Goal: Navigation & Orientation: Find specific page/section

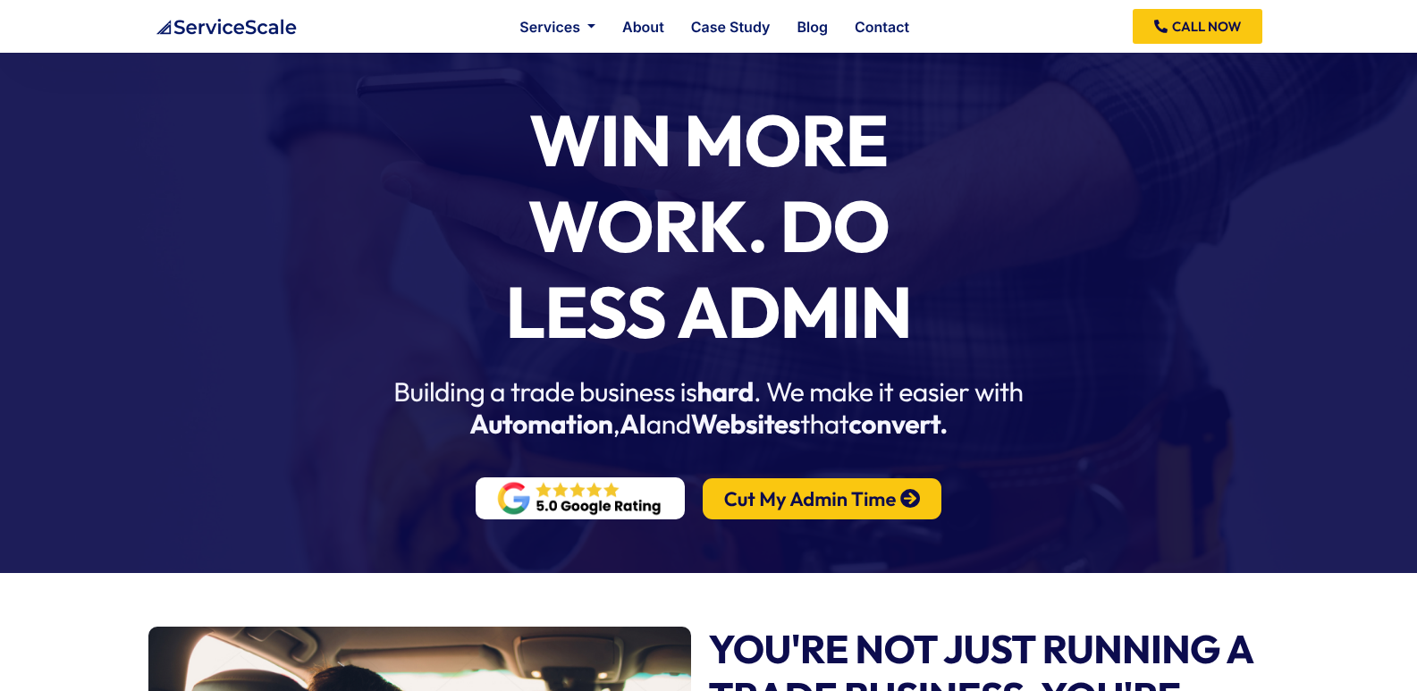
click at [1179, 135] on div "Win More Work. Do Less Admin Building a trade business is hard . We make it eas…" at bounding box center [708, 268] width 1417 height 610
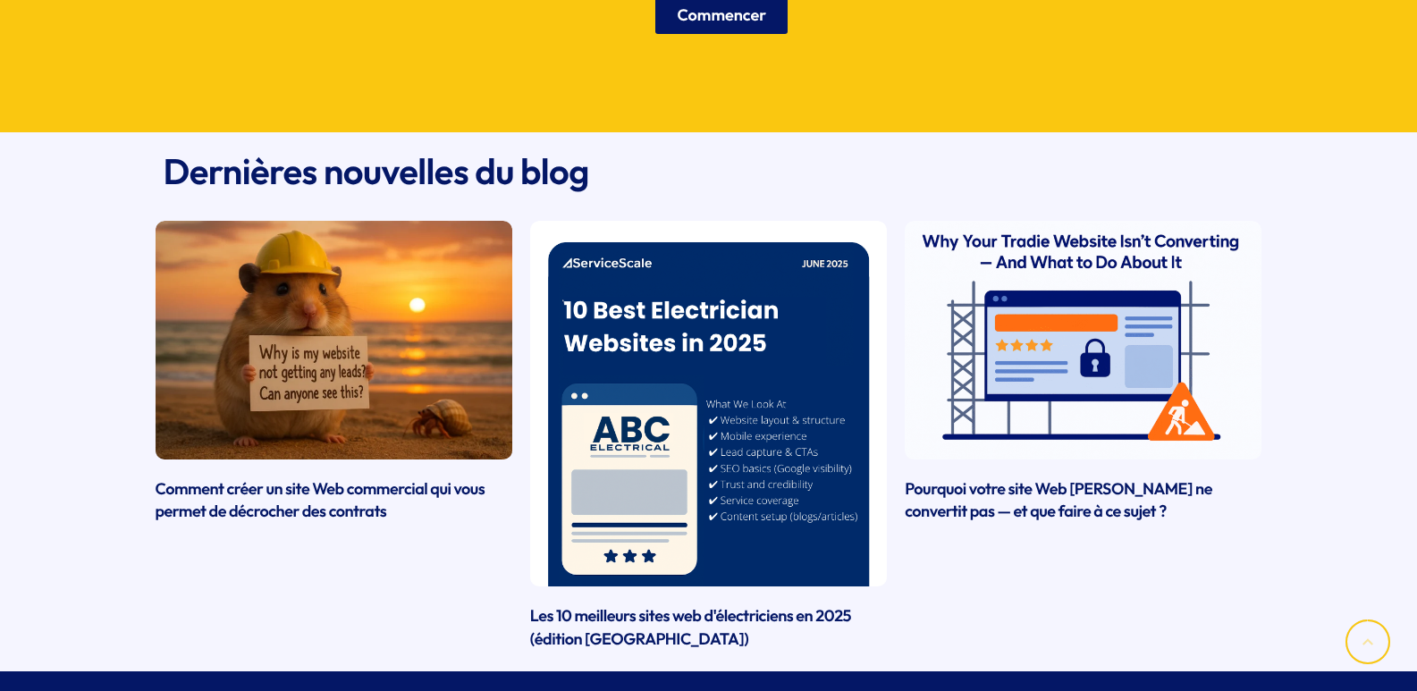
scroll to position [4139, 0]
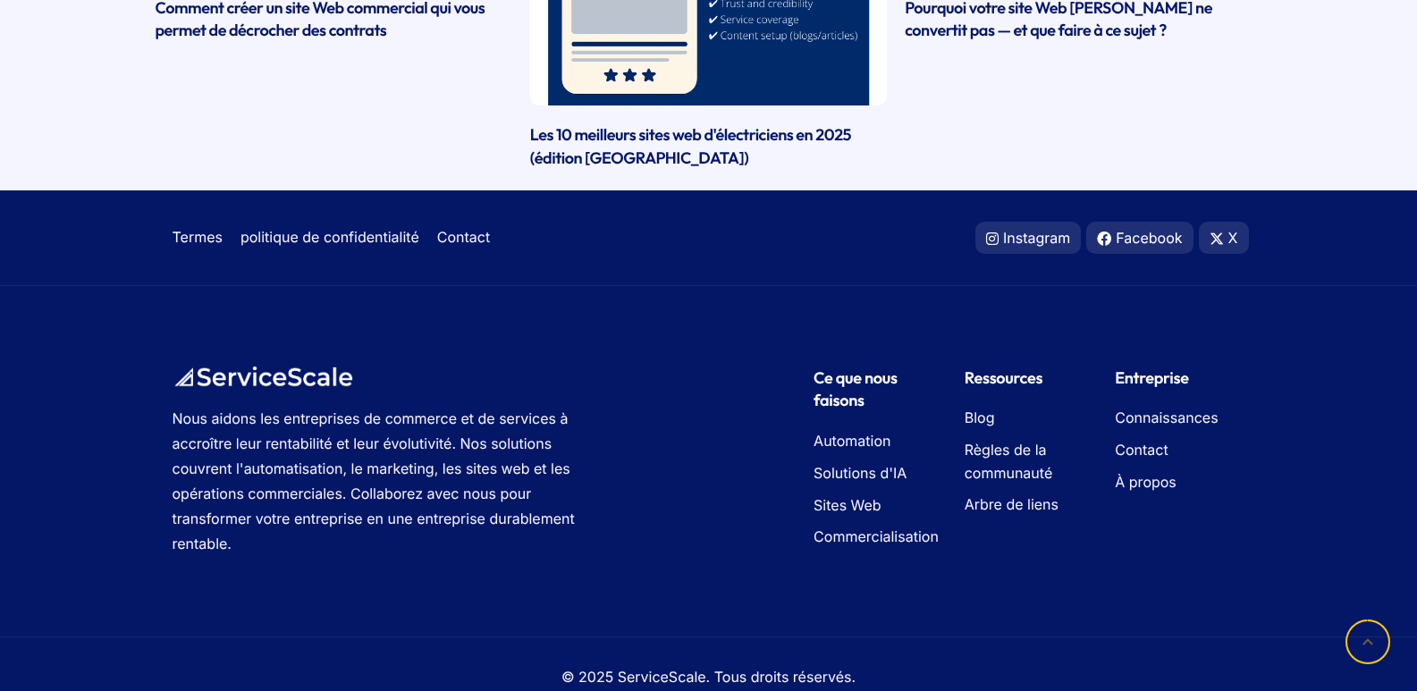
click at [1321, 523] on div "Nous aidons les entreprises de commerce et de services à accroître leur rentabi…" at bounding box center [708, 461] width 1417 height 350
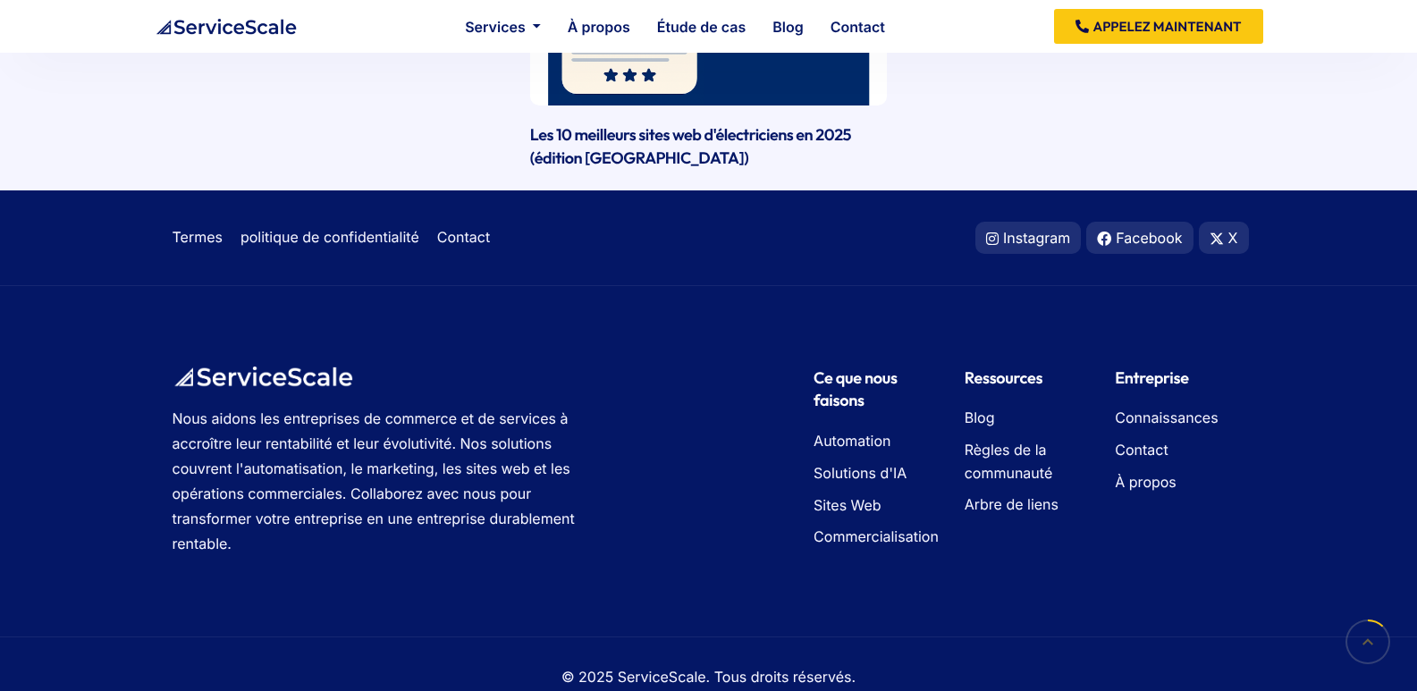
scroll to position [0, 0]
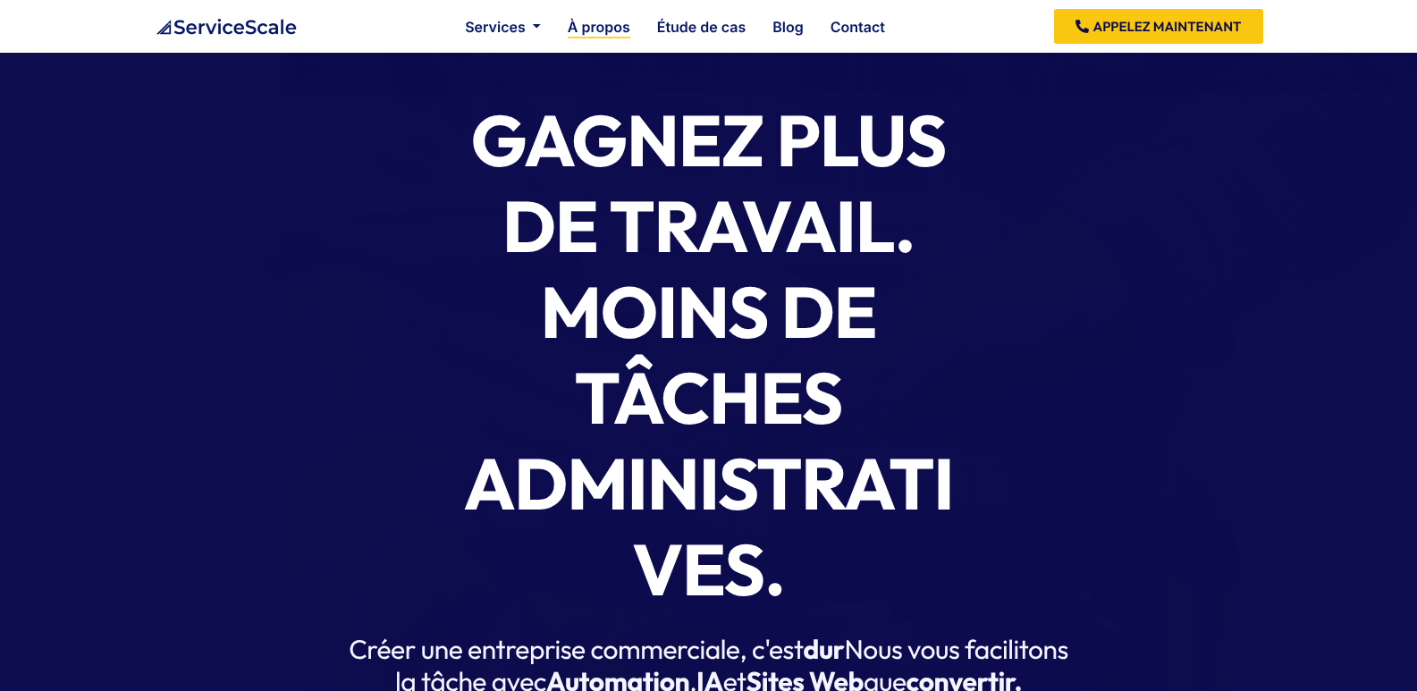
click at [569, 25] on font "À propos" at bounding box center [599, 27] width 63 height 18
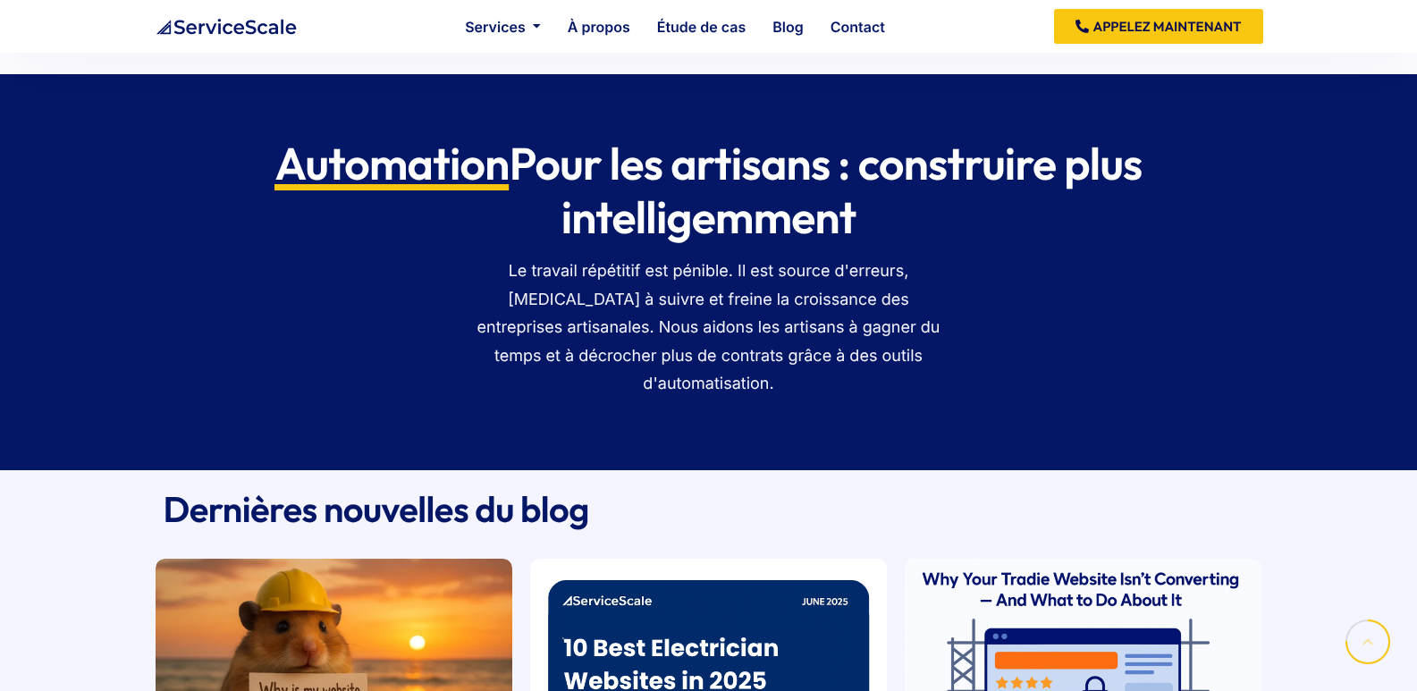
scroll to position [2324, 0]
